Goal: Task Accomplishment & Management: Complete application form

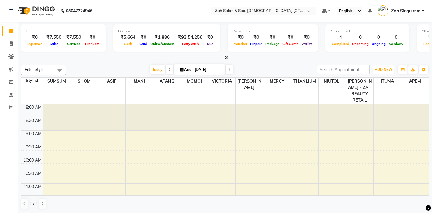
click at [388, 67] on span "ADD NEW" at bounding box center [383, 69] width 18 height 4
click at [365, 89] on link "Add Invoice" at bounding box center [369, 89] width 47 height 8
select select "5613"
select select "service"
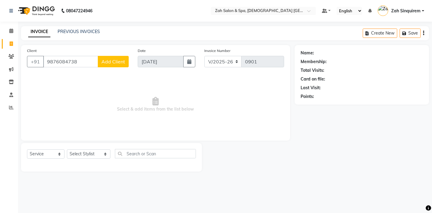
type input "9876084738"
click at [116, 59] on span "Add Client" at bounding box center [113, 61] width 24 height 6
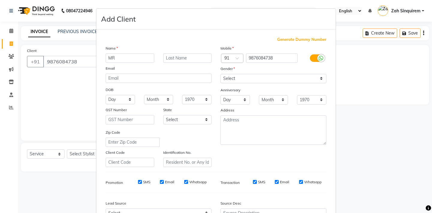
type input "MR"
click at [172, 58] on input "text" at bounding box center [187, 57] width 49 height 9
type input "PUSHY"
click at [228, 78] on select "Select [DEMOGRAPHIC_DATA] [DEMOGRAPHIC_DATA] Other Prefer Not To Say" at bounding box center [273, 78] width 106 height 9
select select "[DEMOGRAPHIC_DATA]"
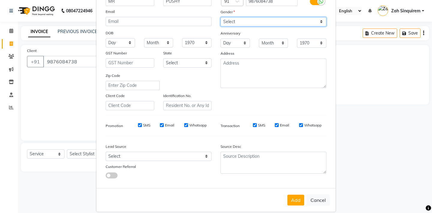
scroll to position [64, 0]
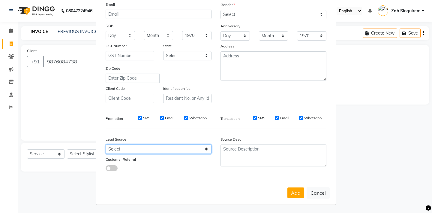
click at [151, 149] on select "Select Walk-in Referral Internet Friend Word of Mouth Advertisement Facebook Ju…" at bounding box center [159, 148] width 106 height 9
select select "36148"
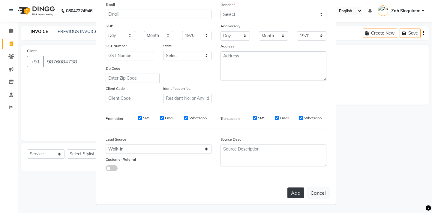
click at [294, 188] on button "Add" at bounding box center [295, 192] width 17 height 11
type input "98******38"
select select
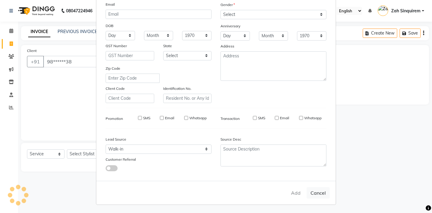
select select
checkbox input "false"
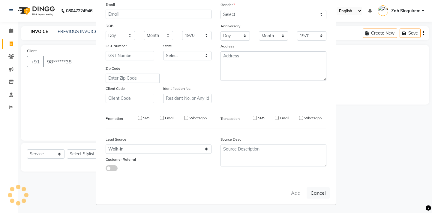
checkbox input "false"
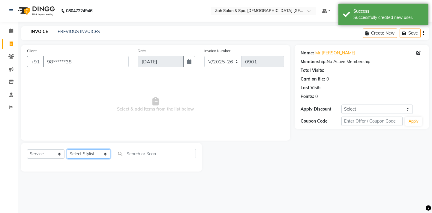
click at [90, 152] on select "Select Stylist [PERSON_NAME] - ZAH BEAUTY RETAIL APANG APEM ASIF ITUNA MANI MER…" at bounding box center [88, 153] width 43 height 9
select select "46424"
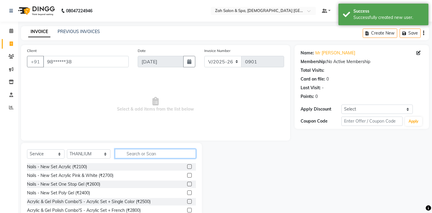
click at [130, 152] on input "text" at bounding box center [155, 153] width 81 height 9
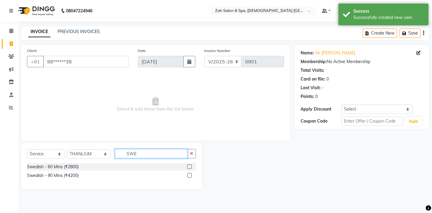
type input "SWE"
click at [188, 165] on label at bounding box center [189, 166] width 4 height 4
click at [188, 165] on input "checkbox" at bounding box center [189, 167] width 4 height 4
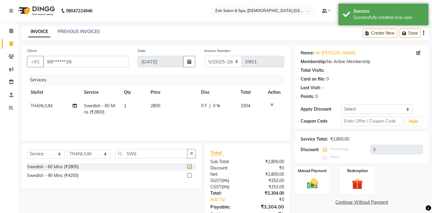
checkbox input "false"
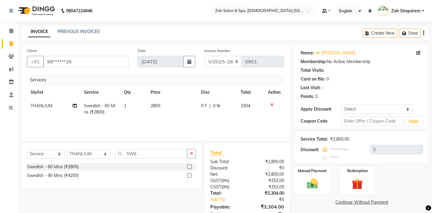
scroll to position [27, 0]
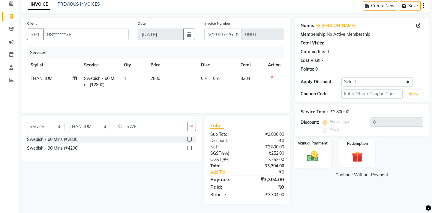
click at [311, 149] on img at bounding box center [312, 155] width 19 height 13
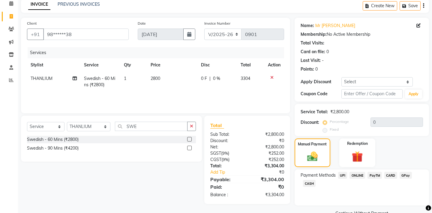
click at [309, 180] on span "CASH" at bounding box center [309, 183] width 13 height 7
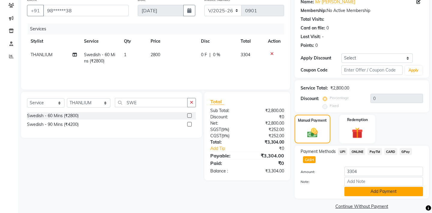
click at [363, 186] on button "Add Payment" at bounding box center [383, 190] width 79 height 9
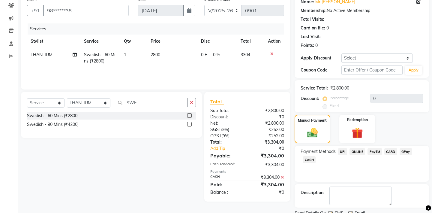
scroll to position [68, 0]
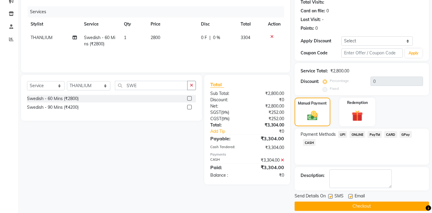
click at [342, 201] on button "Checkout" at bounding box center [361, 205] width 134 height 9
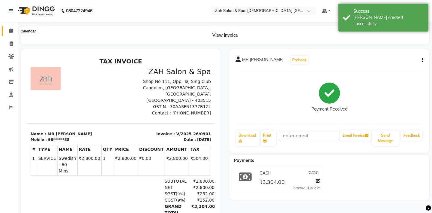
click at [12, 30] on icon at bounding box center [11, 30] width 4 height 4
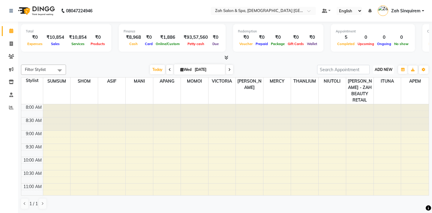
click at [380, 68] on span "ADD NEW" at bounding box center [383, 69] width 18 height 4
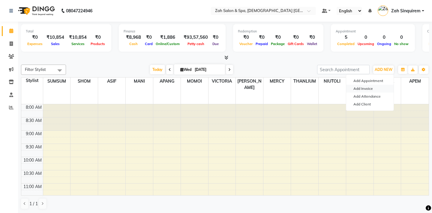
click at [363, 88] on link "Add Invoice" at bounding box center [369, 89] width 47 height 8
select select "service"
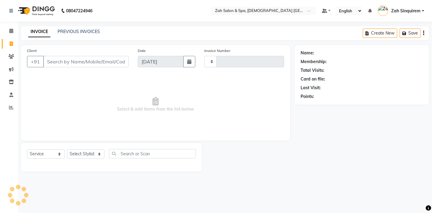
type input "0902"
select select "5613"
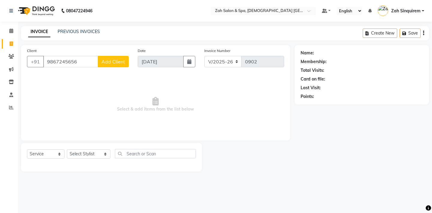
type input "9867245656"
click at [119, 61] on span "Add Client" at bounding box center [113, 61] width 24 height 6
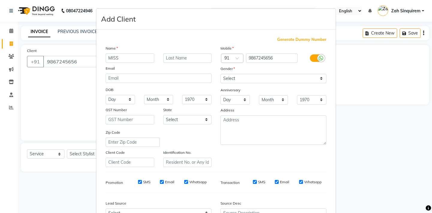
type input "MISS"
click at [174, 60] on input "text" at bounding box center [187, 57] width 49 height 9
type input "DIVYA"
click at [229, 79] on select "Select [DEMOGRAPHIC_DATA] [DEMOGRAPHIC_DATA] Other Prefer Not To Say" at bounding box center [273, 78] width 106 height 9
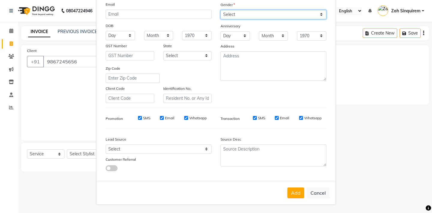
click at [250, 15] on select "Select [DEMOGRAPHIC_DATA] [DEMOGRAPHIC_DATA] Other Prefer Not To Say" at bounding box center [273, 14] width 106 height 9
select select "[DEMOGRAPHIC_DATA]"
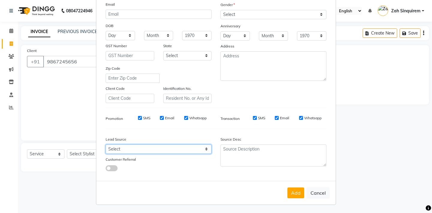
click at [134, 153] on select "Select Walk-in Referral Internet Friend Word of Mouth Advertisement Facebook Ju…" at bounding box center [159, 148] width 106 height 9
select select "36148"
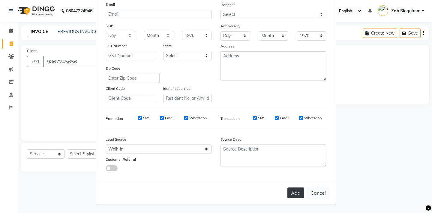
click at [291, 191] on button "Add" at bounding box center [295, 192] width 17 height 11
type input "98******56"
select select
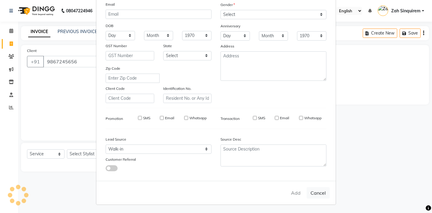
select select
checkbox input "false"
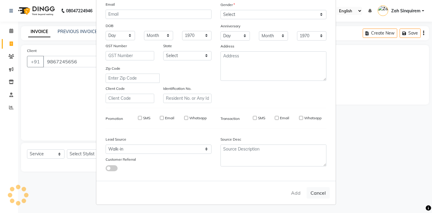
checkbox input "false"
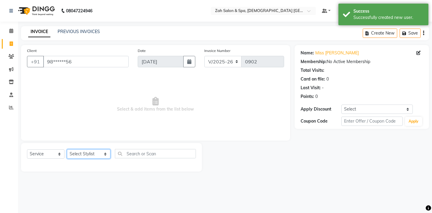
click at [89, 156] on select "Select Stylist [PERSON_NAME] - ZAH BEAUTY RETAIL APANG APEM ASIF ITUNA MANI MER…" at bounding box center [88, 153] width 43 height 9
select select "38271"
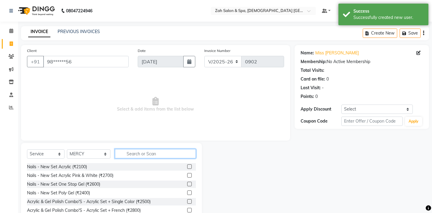
click at [138, 154] on input "text" at bounding box center [155, 153] width 81 height 9
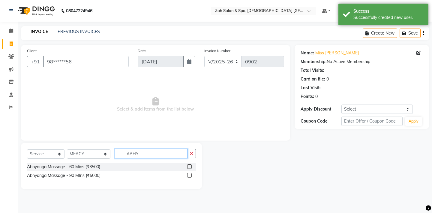
type input "ABHY"
click at [189, 174] on label at bounding box center [189, 175] width 4 height 4
click at [189, 174] on input "checkbox" at bounding box center [189, 175] width 4 height 4
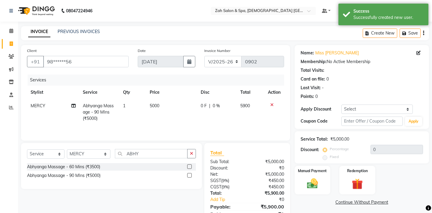
click at [189, 174] on label at bounding box center [189, 175] width 4 height 4
click at [189, 174] on input "checkbox" at bounding box center [189, 175] width 4 height 4
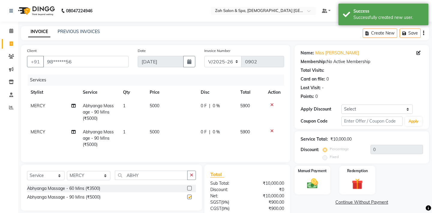
checkbox input "false"
click at [39, 132] on span "MERCY" at bounding box center [38, 131] width 15 height 5
select select "38271"
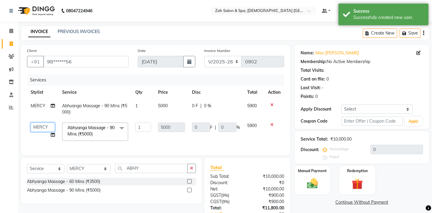
click at [39, 126] on select "[PERSON_NAME] - ZAH BEAUTY RETAIL APANG APEM ASIF ITUNA MANI MERCY MOMOI NIUTOL…" at bounding box center [43, 126] width 24 height 9
select select "69643"
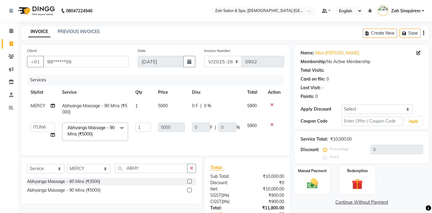
scroll to position [42, 0]
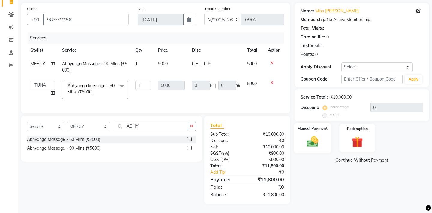
click at [313, 135] on img at bounding box center [312, 141] width 19 height 13
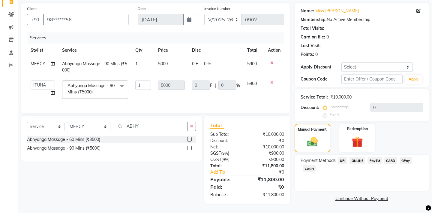
click at [392, 157] on span "CARD" at bounding box center [390, 160] width 13 height 7
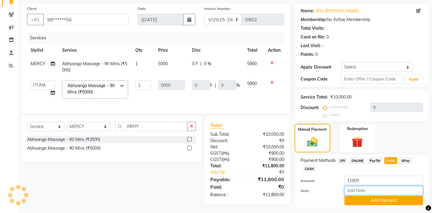
click at [355, 187] on input "Note:" at bounding box center [383, 190] width 79 height 9
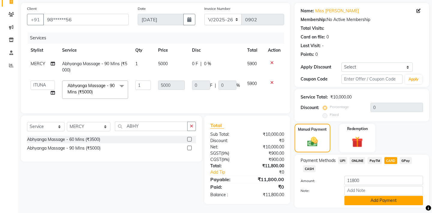
click at [349, 195] on button "Add Payment" at bounding box center [383, 199] width 79 height 9
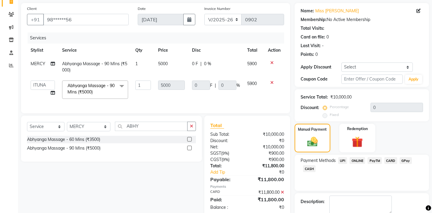
scroll to position [68, 0]
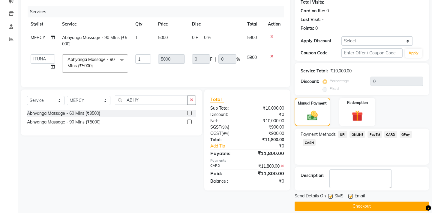
click at [336, 194] on div "Send Details On SMS Email Checkout" at bounding box center [361, 201] width 134 height 18
click at [331, 201] on button "Checkout" at bounding box center [361, 205] width 134 height 9
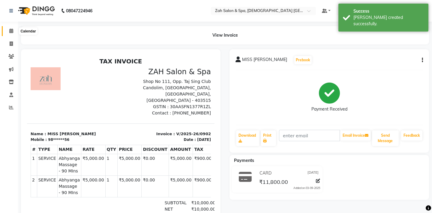
click at [9, 31] on icon at bounding box center [11, 30] width 4 height 4
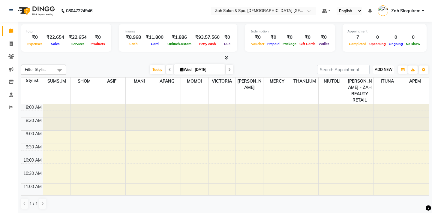
click at [378, 70] on span "ADD NEW" at bounding box center [383, 69] width 18 height 4
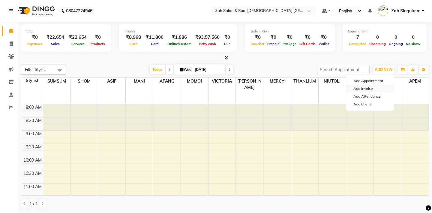
click at [362, 91] on link "Add Invoice" at bounding box center [369, 89] width 47 height 8
select select "service"
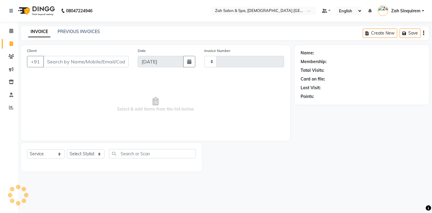
type input "0903"
select select "5613"
type input "8390500011"
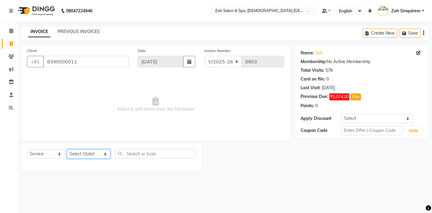
click at [98, 156] on select "Select Stylist [PERSON_NAME] - ZAH BEAUTY RETAIL APANG APEM ASIF ITUNA MANI MER…" at bounding box center [88, 153] width 43 height 9
select select "38262"
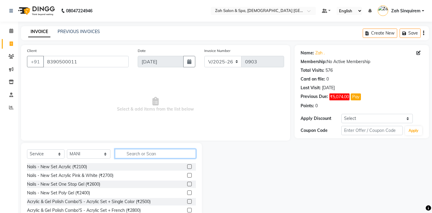
click at [124, 151] on input "text" at bounding box center [155, 153] width 81 height 9
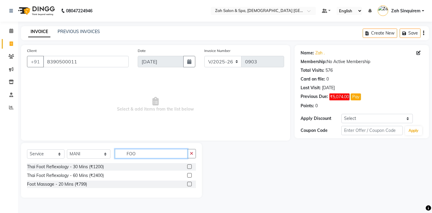
type input "FOO"
click at [189, 166] on label at bounding box center [189, 166] width 4 height 4
click at [189, 166] on input "checkbox" at bounding box center [189, 167] width 4 height 4
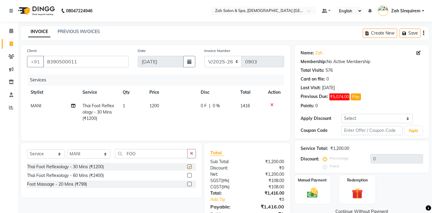
checkbox input "false"
click at [100, 154] on select "Select Stylist [PERSON_NAME] - ZAH BEAUTY RETAIL APANG APEM ASIF ITUNA MANI MER…" at bounding box center [88, 153] width 43 height 9
select select "38270"
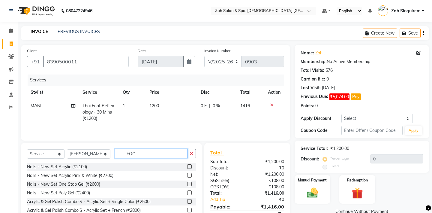
click at [143, 153] on input "FOO" at bounding box center [151, 153] width 73 height 9
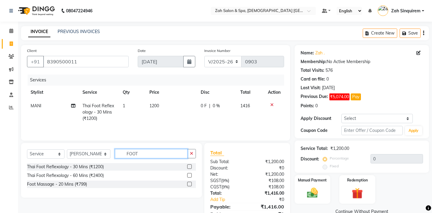
type input "FOOT"
click at [189, 166] on label at bounding box center [189, 166] width 4 height 4
click at [189, 166] on input "checkbox" at bounding box center [189, 167] width 4 height 4
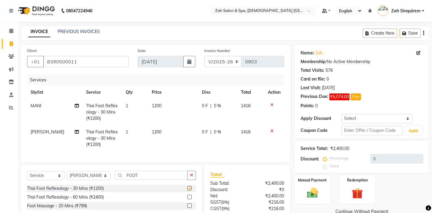
checkbox input "false"
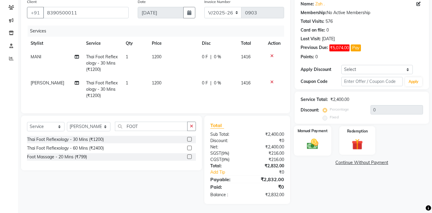
click at [317, 137] on img at bounding box center [312, 143] width 19 height 13
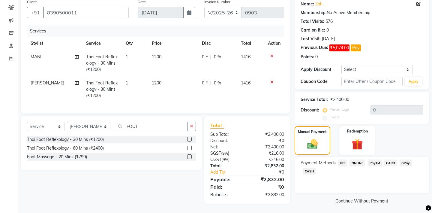
click at [311, 167] on span "CASH" at bounding box center [309, 170] width 13 height 7
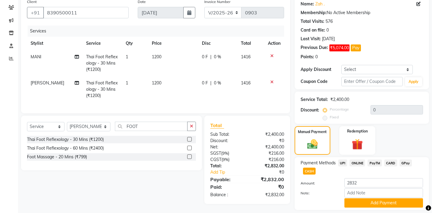
scroll to position [60, 0]
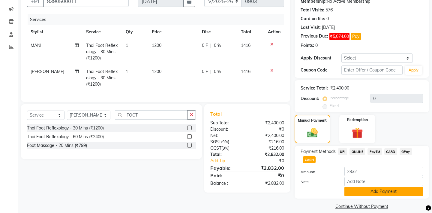
click at [359, 186] on button "Add Payment" at bounding box center [383, 190] width 79 height 9
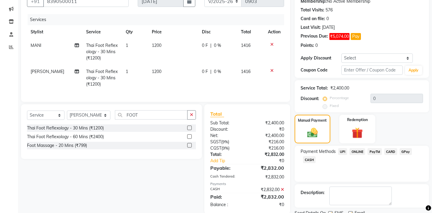
scroll to position [77, 0]
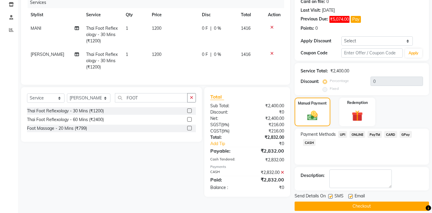
click at [330, 201] on button "Checkout" at bounding box center [361, 205] width 134 height 9
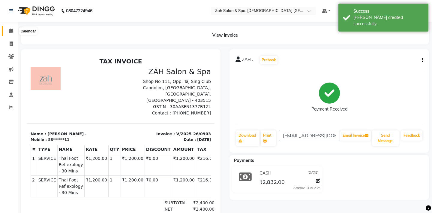
click at [10, 29] on icon at bounding box center [11, 30] width 4 height 4
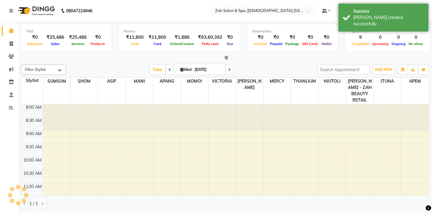
scroll to position [240, 0]
